Goal: Task Accomplishment & Management: Complete application form

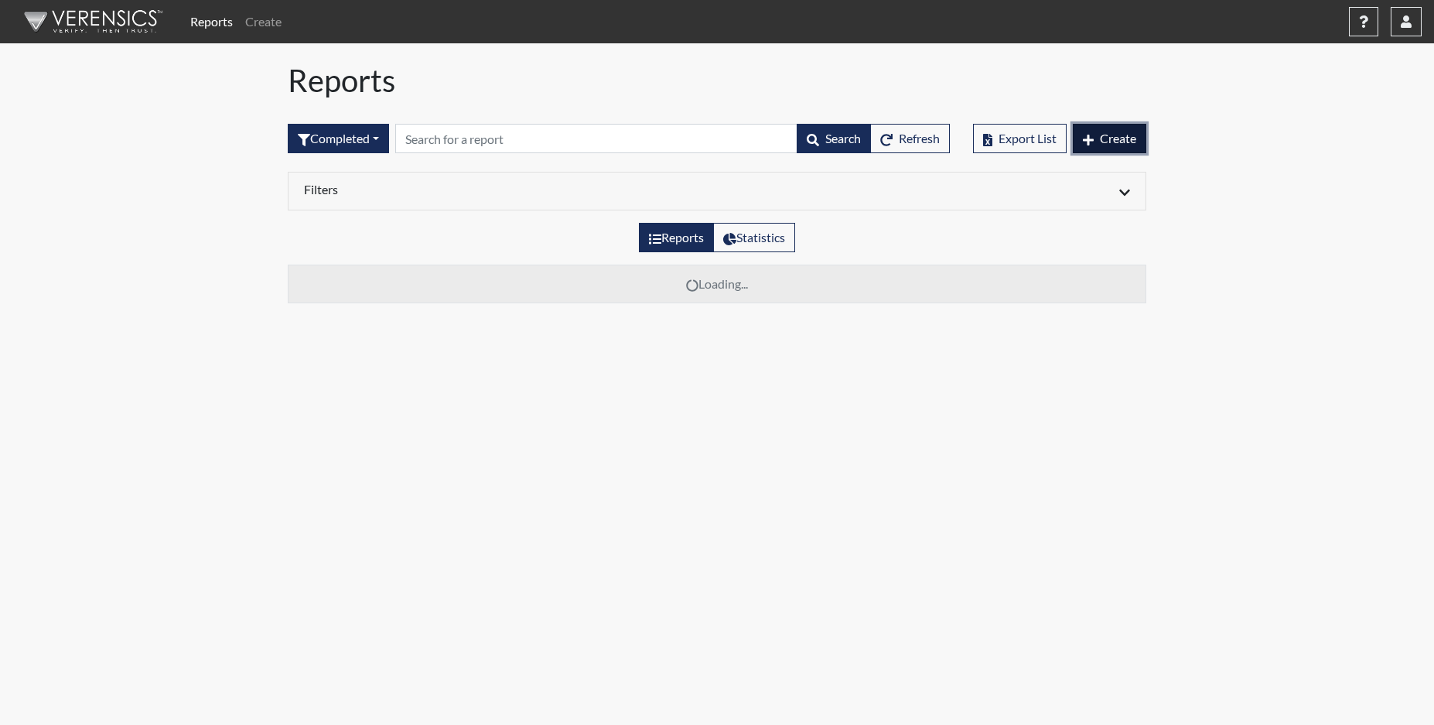
click at [1121, 132] on span "Create" at bounding box center [1118, 138] width 36 height 15
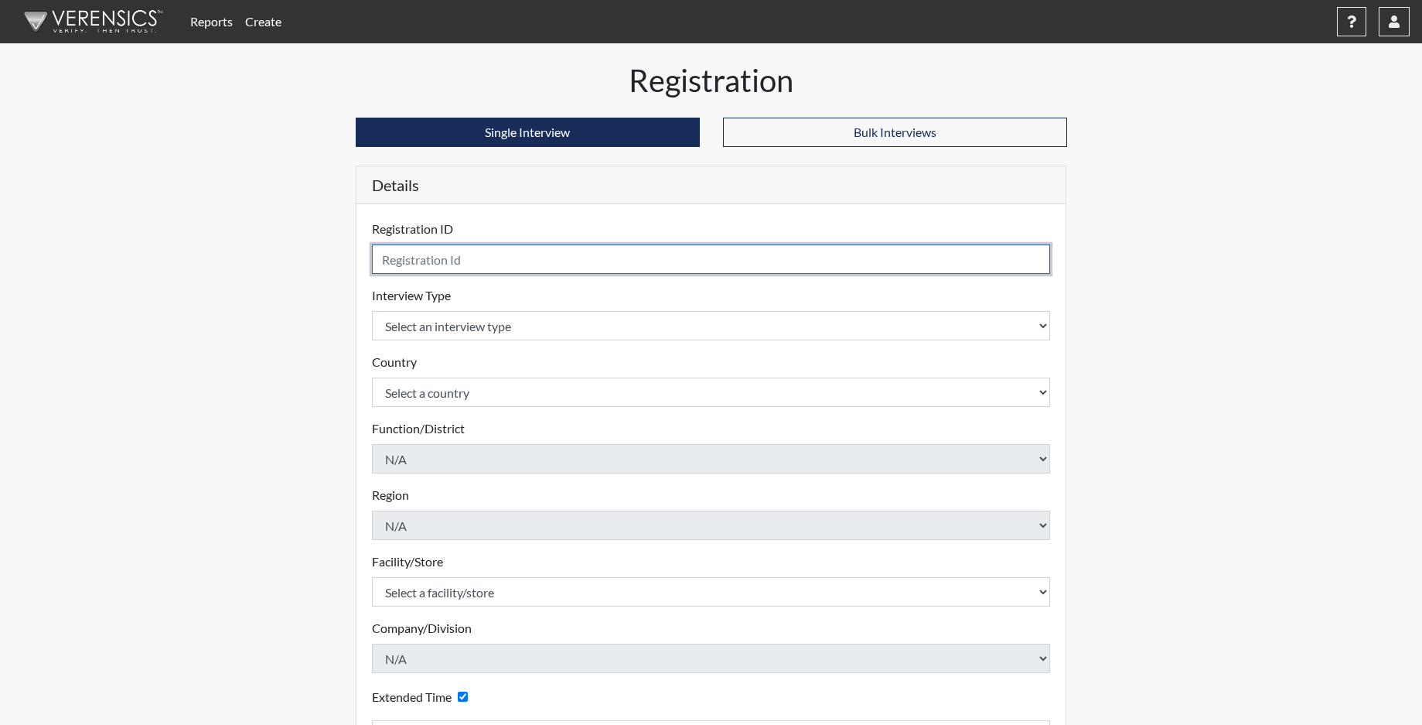
click at [498, 265] on input "text" at bounding box center [711, 258] width 679 height 29
type input "ZWINECOFF2766"
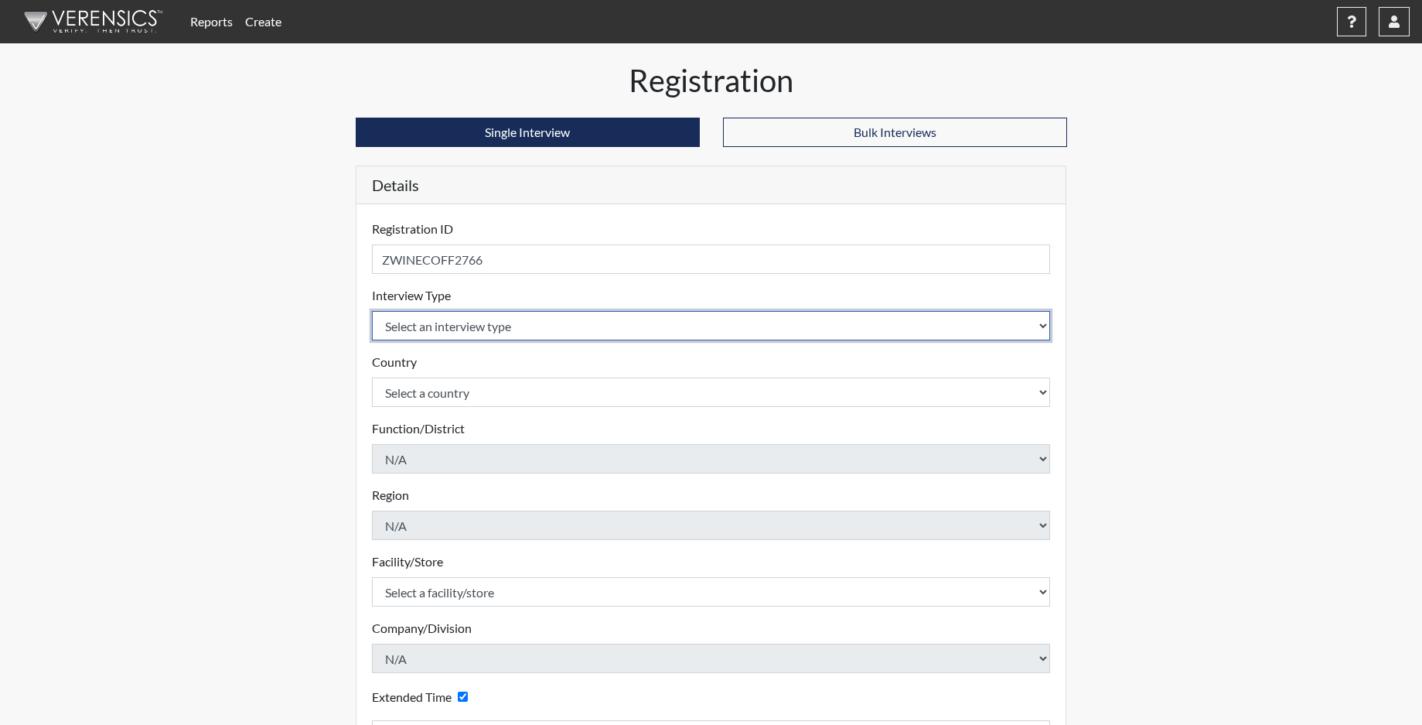
click at [473, 336] on select "Select an interview type Corrections Pre-Employment" at bounding box center [711, 325] width 679 height 29
select select "ff733e93-e1bf-11ea-9c9f-0eff0cf7eb8f"
click at [372, 311] on select "Select an interview type Corrections Pre-Employment" at bounding box center [711, 325] width 679 height 29
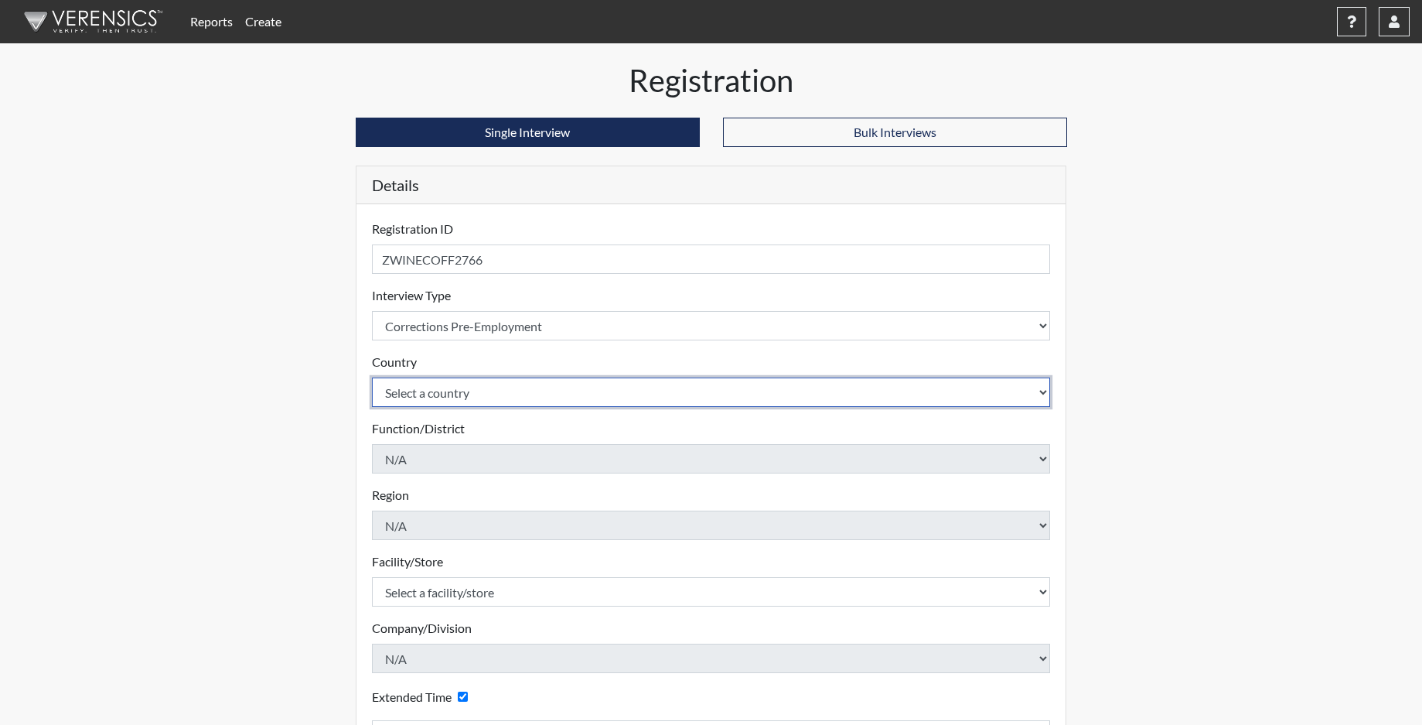
click at [445, 396] on select "Select a country [GEOGRAPHIC_DATA] [GEOGRAPHIC_DATA]" at bounding box center [711, 391] width 679 height 29
select select "united-states-of-[GEOGRAPHIC_DATA]"
click at [372, 377] on select "Select a country [GEOGRAPHIC_DATA] [GEOGRAPHIC_DATA]" at bounding box center [711, 391] width 679 height 29
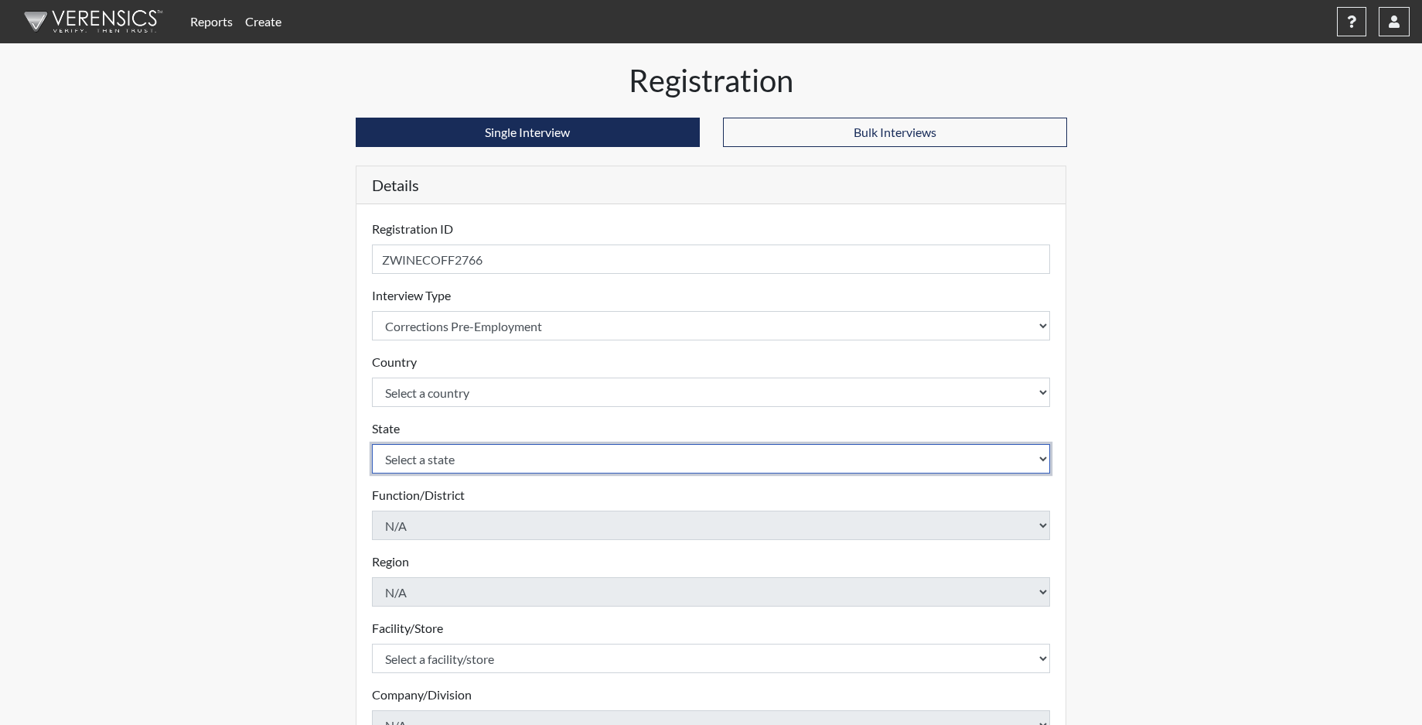
click at [432, 463] on select "Select a state [US_STATE] [US_STATE] [US_STATE] [US_STATE] [US_STATE] [US_STATE…" at bounding box center [711, 458] width 679 height 29
select select "SC"
click at [372, 444] on select "Select a state [US_STATE] [US_STATE] [US_STATE] [US_STATE] [US_STATE] [US_STATE…" at bounding box center [711, 458] width 679 height 29
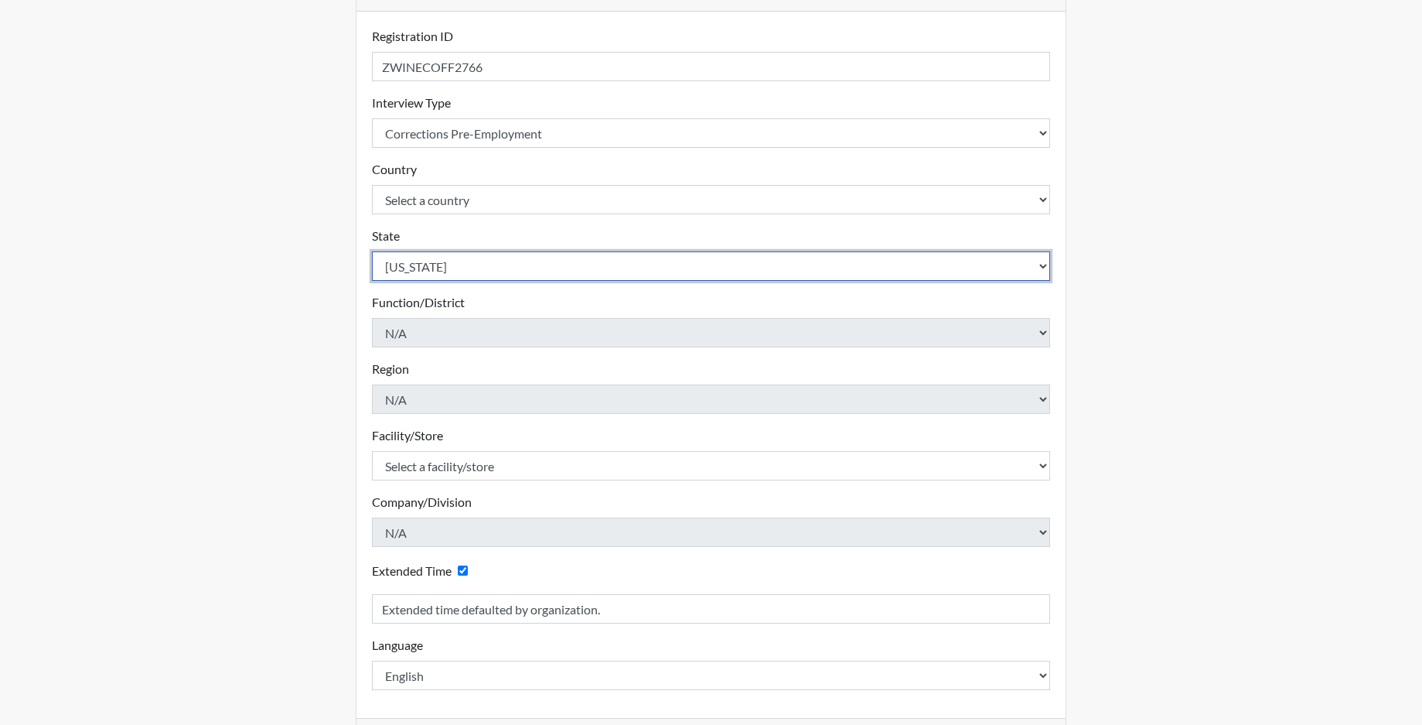
scroll to position [232, 0]
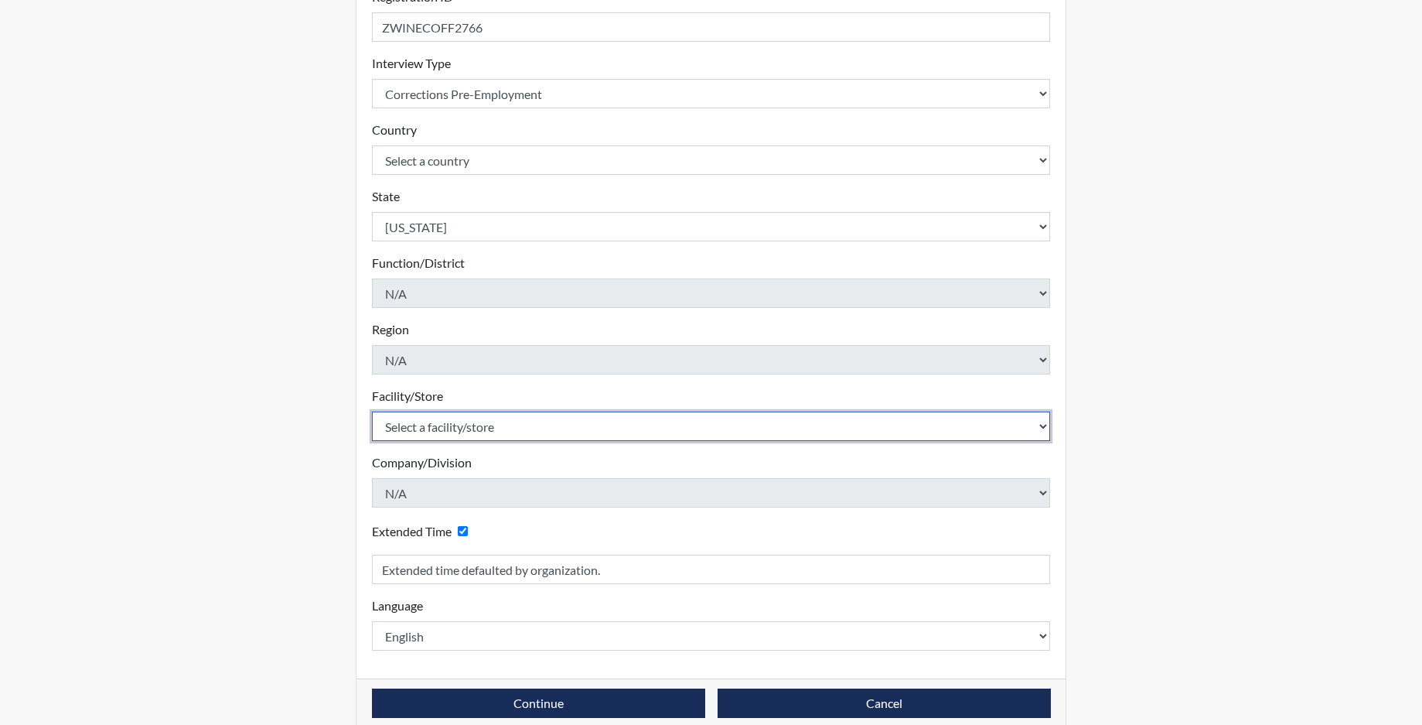
click at [448, 432] on select "Select a facility/store [GEOGRAPHIC_DATA] CI Broad River CI [PERSON_NAME] CI Di…" at bounding box center [711, 425] width 679 height 29
select select "c6e33473-242b-401e-8fed-f89f69c19afd"
click at [372, 411] on select "Select a facility/store [GEOGRAPHIC_DATA] CI Broad River CI [PERSON_NAME] CI Di…" at bounding box center [711, 425] width 679 height 29
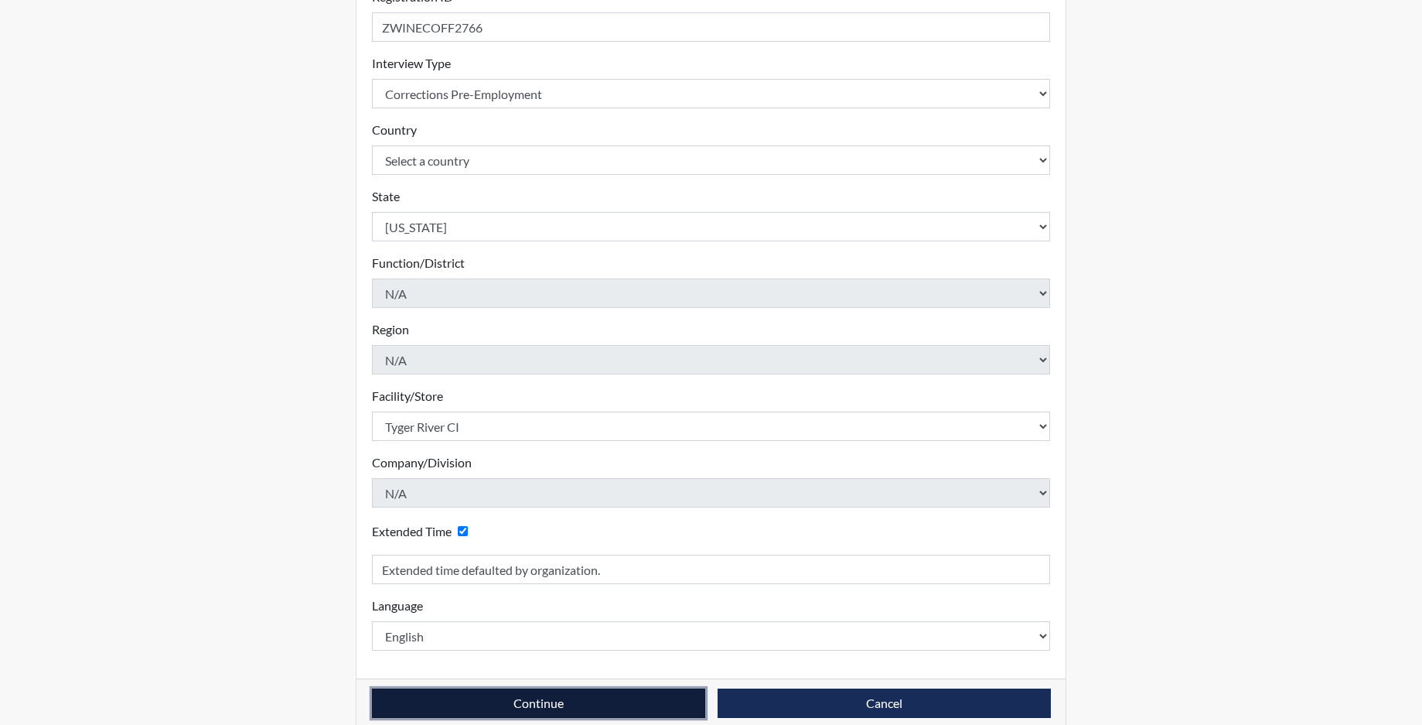
click at [492, 707] on button "Continue" at bounding box center [538, 702] width 333 height 29
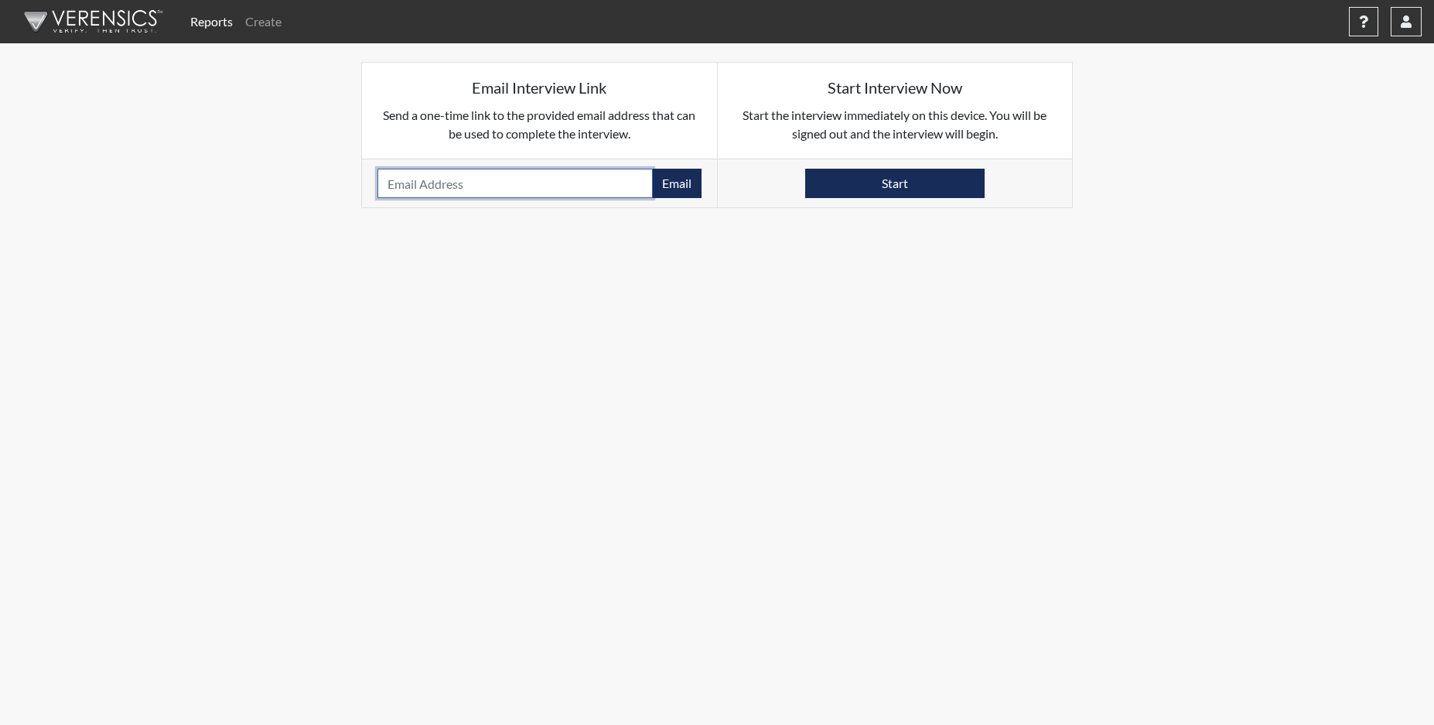
click at [390, 182] on input "email" at bounding box center [514, 183] width 275 height 29
paste input "[EMAIL_ADDRESS][DOMAIN_NAME]"
type input "[EMAIL_ADDRESS][DOMAIN_NAME]"
click at [677, 189] on button "Email" at bounding box center [676, 183] width 49 height 29
